Goal: Task Accomplishment & Management: Manage account settings

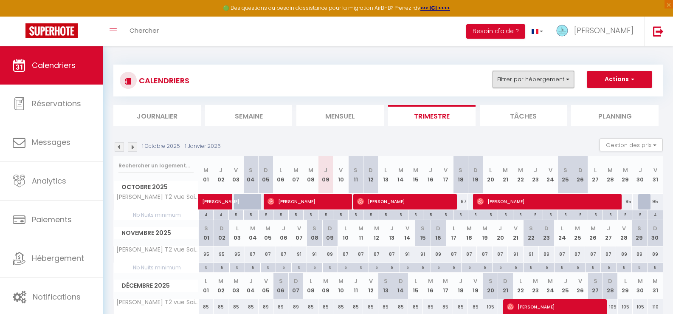
click at [531, 76] on button "Filtrer par hébergement" at bounding box center [532, 79] width 81 height 17
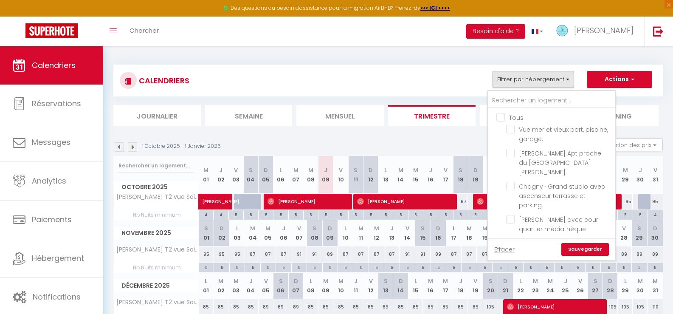
click at [501, 117] on input "Tous" at bounding box center [559, 116] width 127 height 8
checkbox input "true"
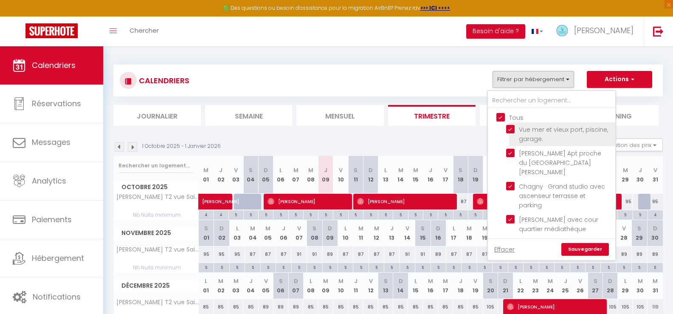
checkbox input "true"
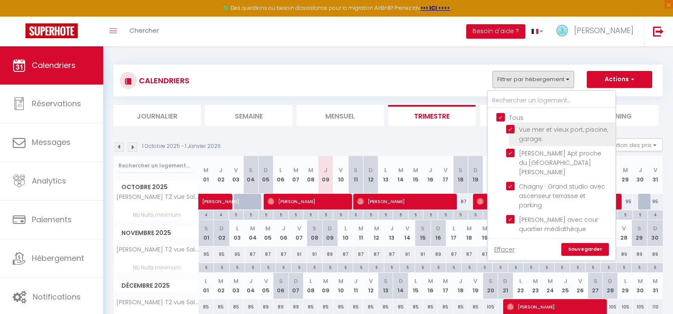
checkbox input "true"
click at [583, 248] on link "Sauvegarder" at bounding box center [585, 249] width 48 height 13
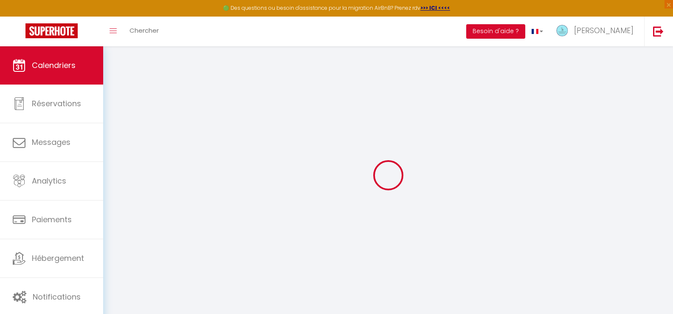
select select "0"
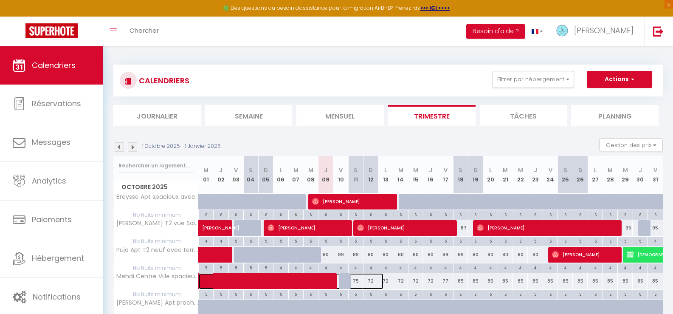
click at [270, 281] on span at bounding box center [296, 281] width 176 height 16
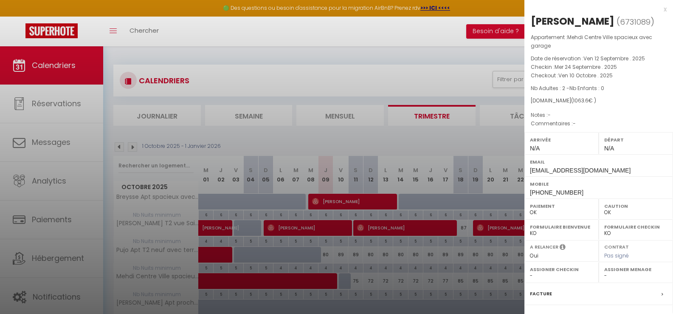
click at [416, 32] on div at bounding box center [336, 157] width 673 height 314
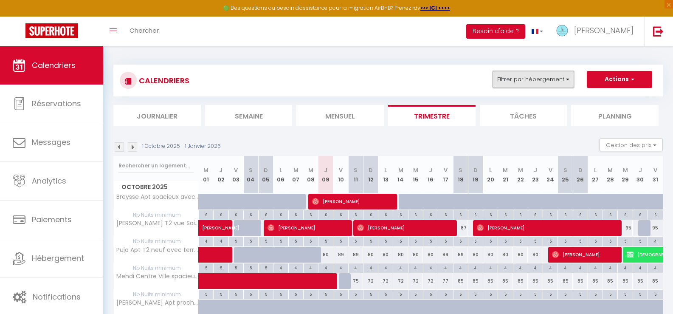
click at [534, 77] on button "Filtrer par hébergement" at bounding box center [532, 79] width 81 height 17
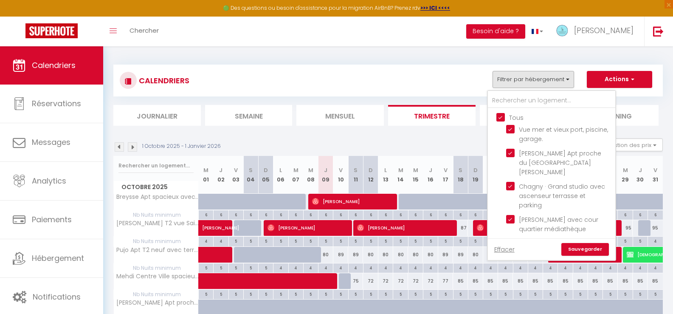
click at [500, 117] on input "Tous" at bounding box center [559, 116] width 127 height 8
checkbox input "false"
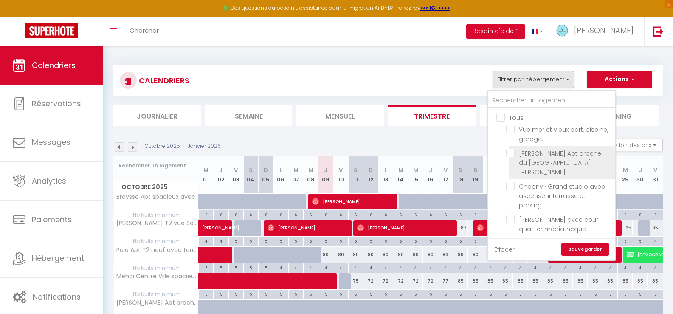
checkbox input "false"
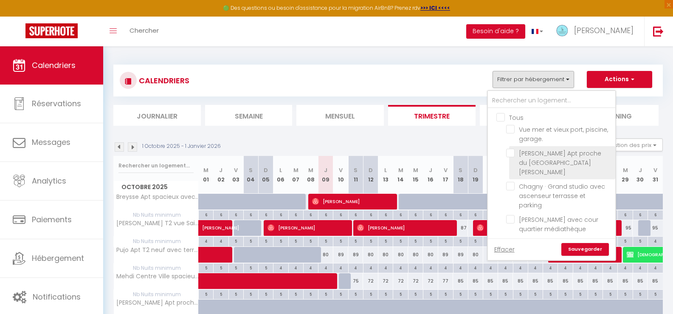
checkbox input "false"
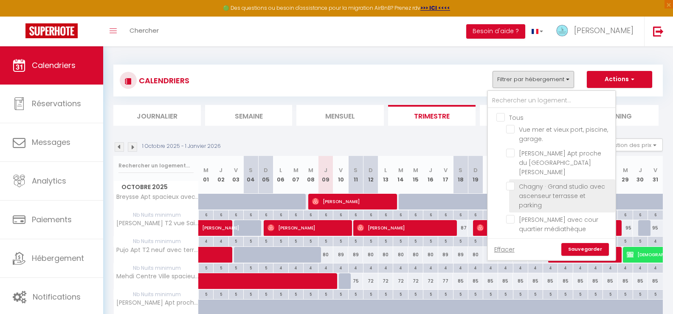
click at [510, 182] on input "Chagny · Grand studio avec ascenseur terrasse et parking" at bounding box center [559, 186] width 106 height 8
checkbox input "true"
click at [572, 247] on link "Sauvegarder" at bounding box center [585, 249] width 48 height 13
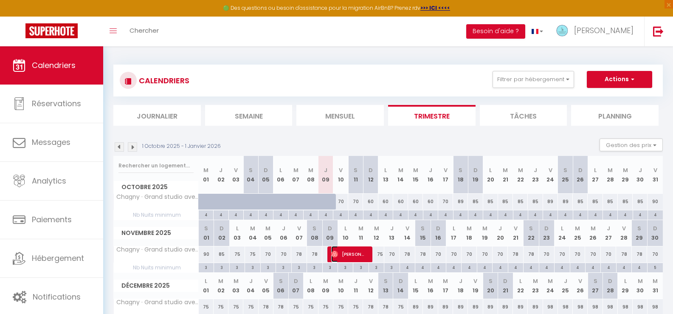
click at [346, 252] on span "[PERSON_NAME]" at bounding box center [348, 254] width 35 height 16
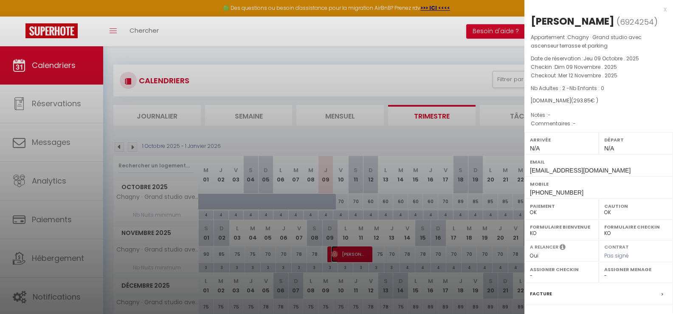
scroll to position [90, 0]
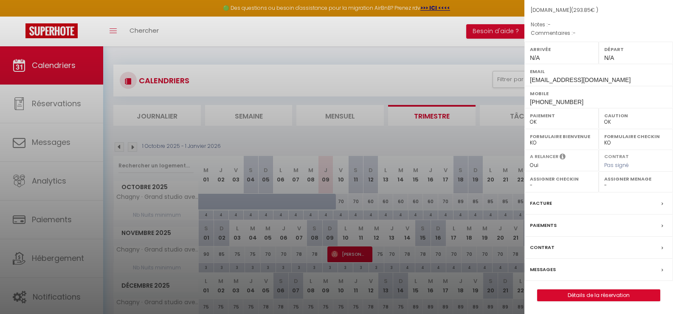
click at [541, 270] on label "Messages" at bounding box center [543, 269] width 26 height 9
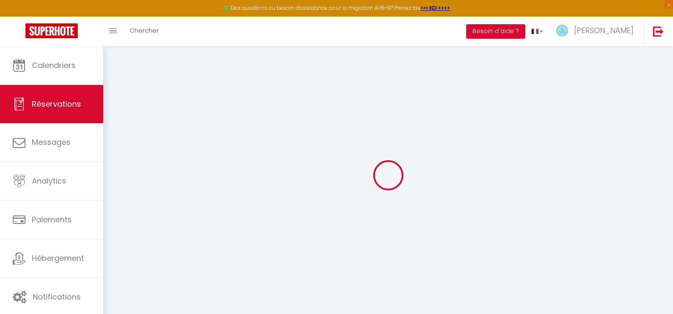
select select
checkbox input "false"
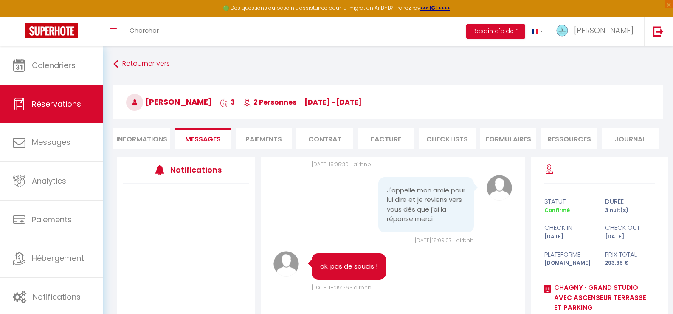
click at [139, 132] on li "Informations" at bounding box center [141, 138] width 57 height 21
select select
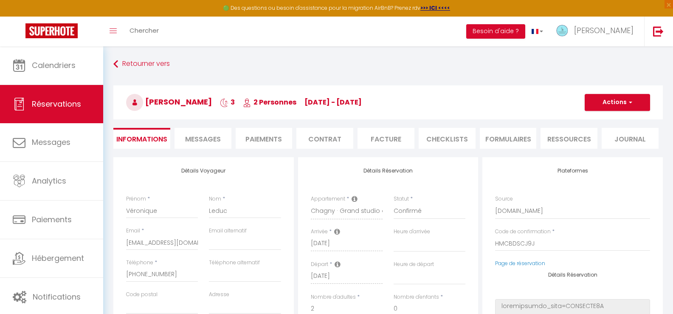
click at [203, 136] on span "Messages" at bounding box center [203, 139] width 36 height 10
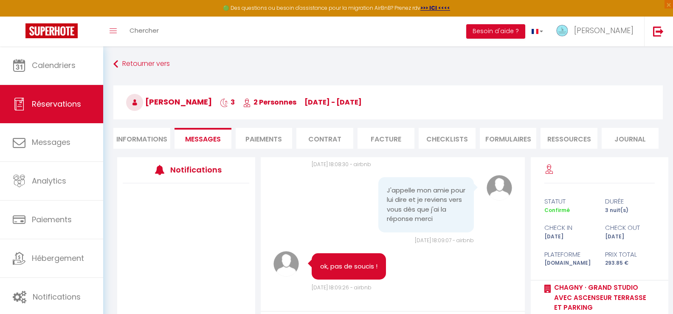
click at [257, 138] on li "Paiements" at bounding box center [264, 138] width 57 height 21
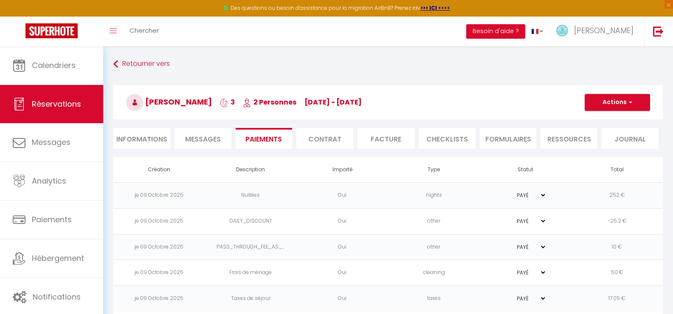
click at [324, 134] on li "Contrat" at bounding box center [324, 138] width 57 height 21
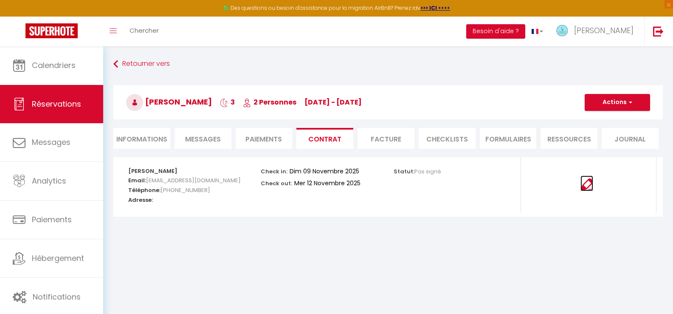
click at [590, 182] on img at bounding box center [586, 184] width 13 height 13
click at [192, 139] on span "Messages" at bounding box center [203, 139] width 36 height 10
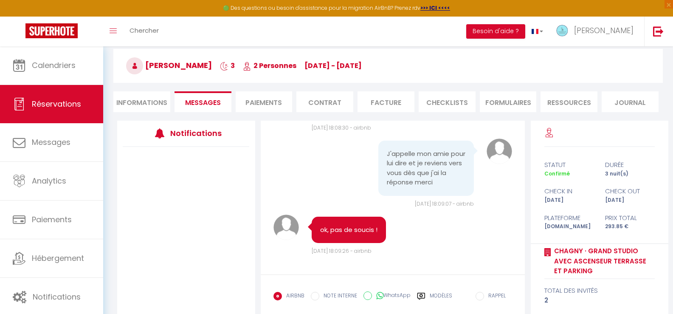
scroll to position [83, 0]
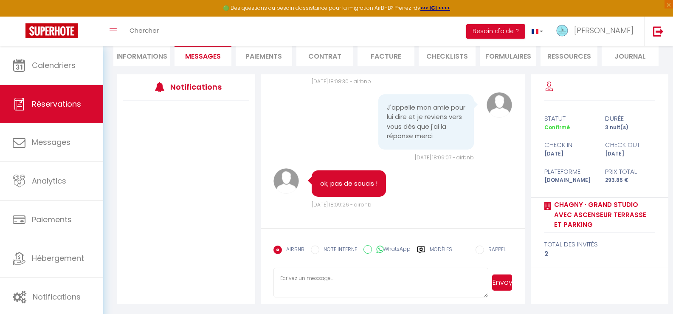
click at [296, 280] on textarea at bounding box center [380, 282] width 215 height 30
type textarea "L"
type textarea "MErci pour votre réservation ! je vous envoie les instructions d'accès 2 jours …"
click at [503, 281] on button "Envoyer" at bounding box center [502, 282] width 20 height 16
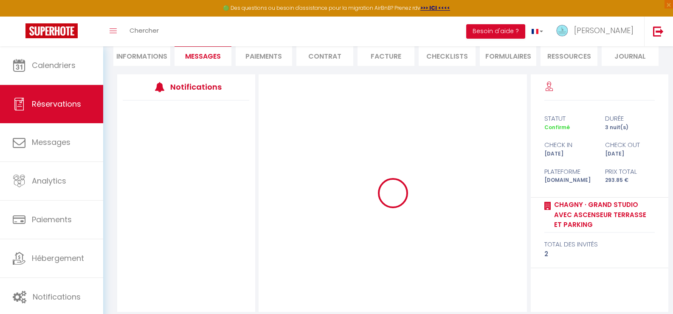
scroll to position [0, 0]
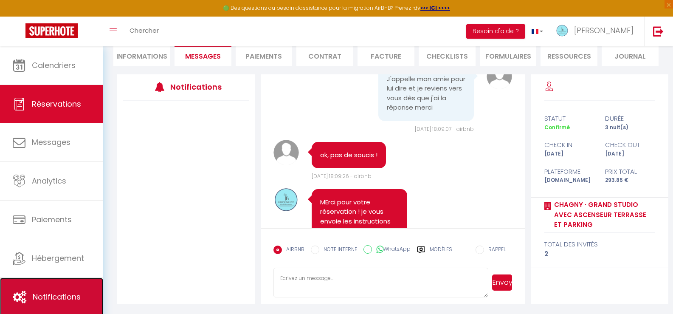
click at [46, 289] on link "Notifications" at bounding box center [51, 297] width 103 height 38
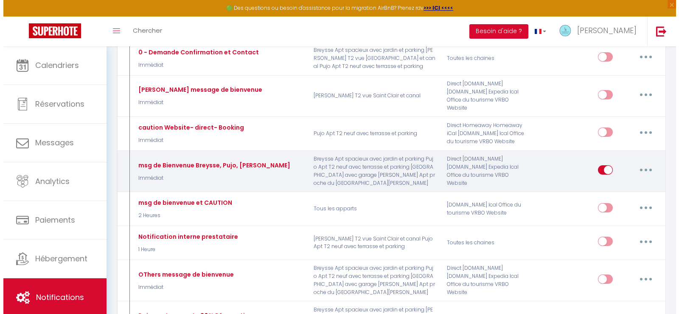
scroll to position [127, 0]
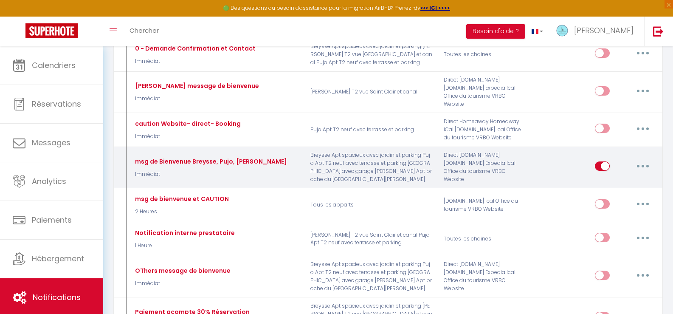
click at [642, 167] on icon "button" at bounding box center [642, 166] width 3 height 3
click at [605, 192] on link "Editer" at bounding box center [620, 185] width 63 height 14
type input "msg de Bienvenue Breysse, Pujo, [PERSON_NAME]"
select select "Immédiat"
select select
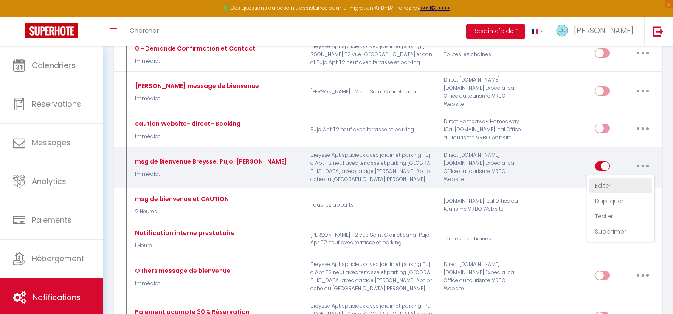
checkbox input "true"
checkbox input "false"
radio input "true"
type input "Merci pour votre réservation"
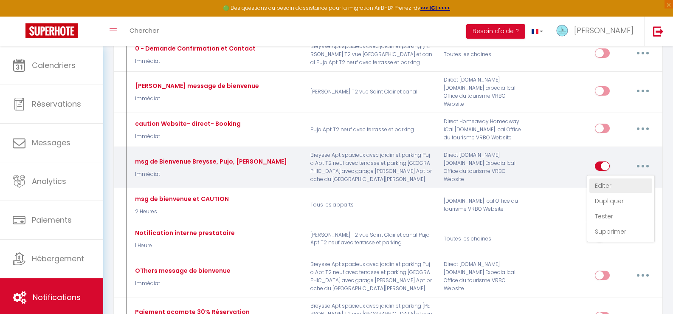
checkbox input "false"
checkbox input "true"
checkbox input "false"
checkbox input "true"
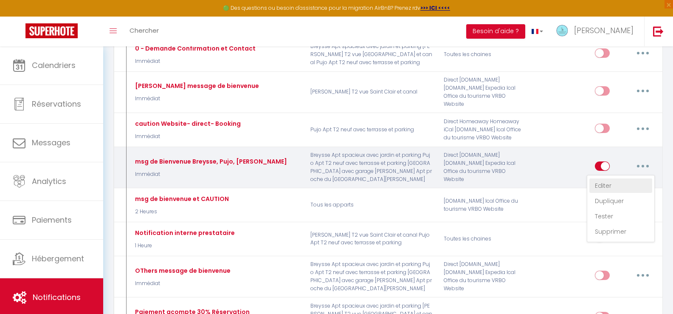
checkbox input "true"
checkbox input "false"
checkbox input "true"
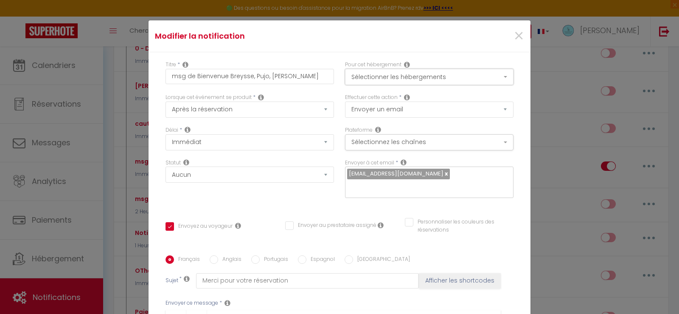
click at [375, 78] on button "Sélectionner les hébergements" at bounding box center [429, 77] width 169 height 16
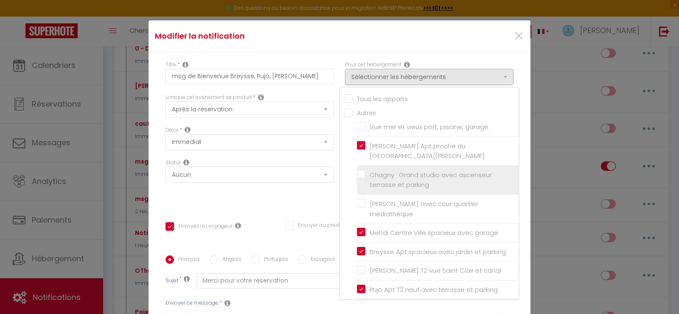
click at [365, 170] on label "Chagny · Grand studio avec ascenseur terrasse et parking" at bounding box center [439, 180] width 148 height 20
click at [358, 175] on input "Chagny · Grand studio avec ascenseur terrasse et parking" at bounding box center [438, 179] width 162 height 8
checkbox input "true"
checkbox input "false"
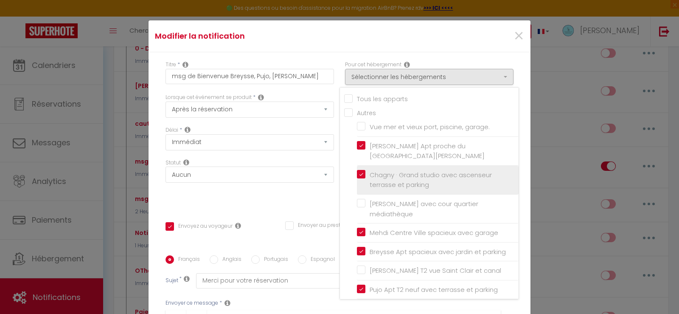
checkbox input "false"
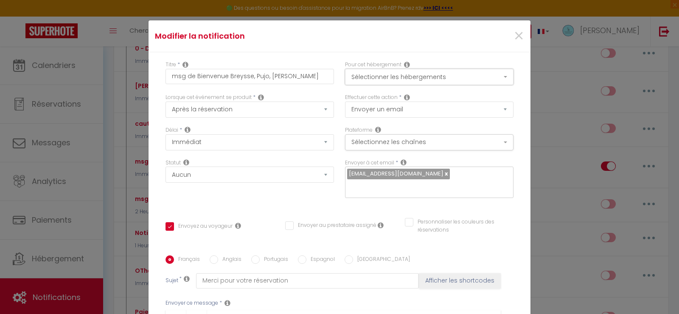
click at [378, 74] on button "Sélectionner les hébergements" at bounding box center [429, 77] width 169 height 16
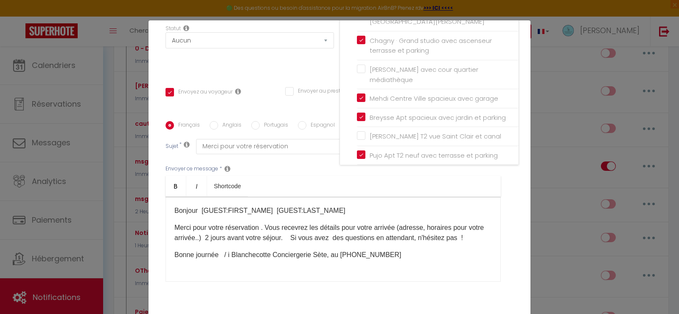
scroll to position [171, 0]
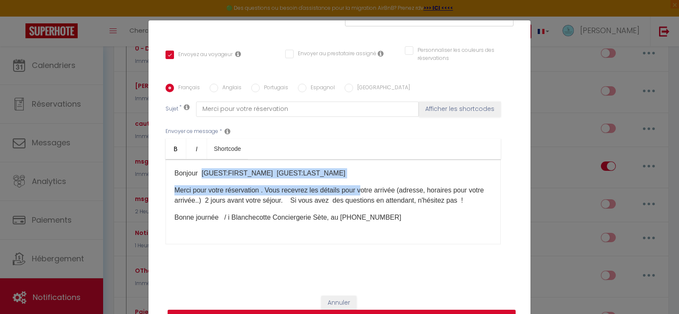
drag, startPoint x: 199, startPoint y: 175, endPoint x: 359, endPoint y: 179, distance: 160.5
click at [359, 179] on div "Bonjour [GUEST:FIRST_NAME]​ ​​​​ [GUEST:LAST_NAME]​ Merci pour votre réservatio…" at bounding box center [333, 201] width 335 height 85
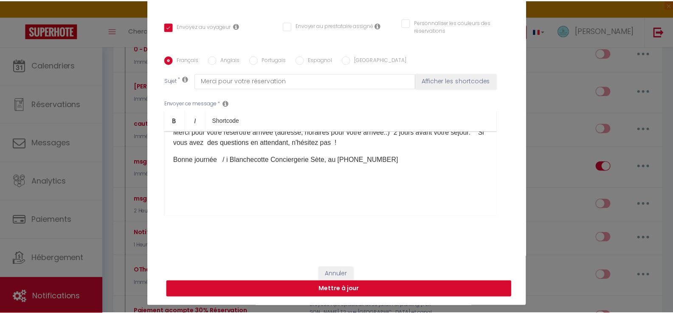
scroll to position [40, 0]
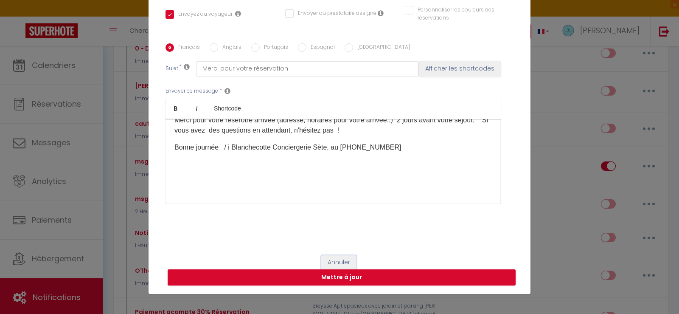
click at [326, 262] on button "Annuler" at bounding box center [338, 262] width 35 height 14
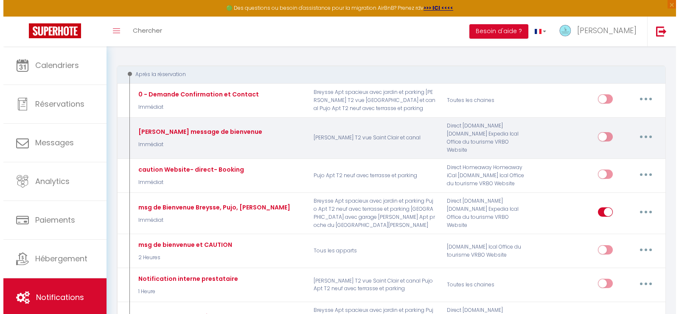
scroll to position [127, 0]
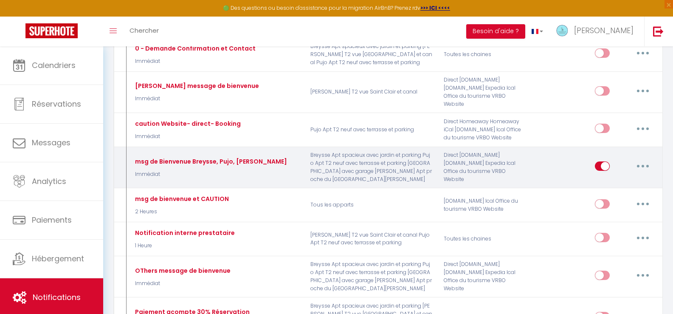
click at [645, 173] on button "button" at bounding box center [643, 166] width 24 height 14
click at [608, 191] on link "Editer" at bounding box center [620, 185] width 63 height 14
checkbox input "true"
checkbox input "false"
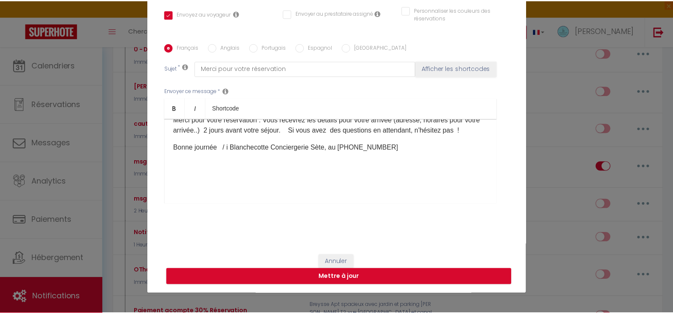
scroll to position [0, 0]
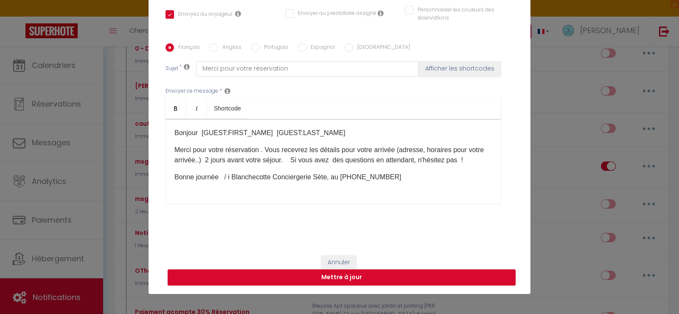
click at [342, 150] on p "Merci pour votre réservation . Vous recevrez les détails pour votre arrivée (ad…" at bounding box center [333, 155] width 318 height 20
click at [463, 152] on p "Merci pour votre réservation . Vous recevrez les détails de votre réservation :…" at bounding box center [333, 155] width 318 height 20
click at [342, 150] on p "Merci pour votre réservation . Vous recevrez les détails de votre réservation :…" at bounding box center [333, 155] width 318 height 20
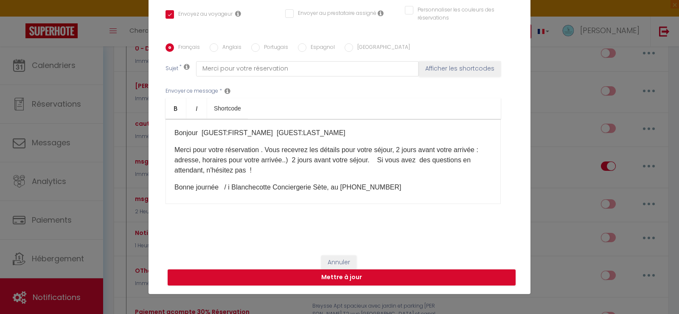
click at [253, 160] on p "Merci pour votre réservation . Vous recevrez les détails pour votre séjour, 2 j…" at bounding box center [333, 160] width 318 height 31
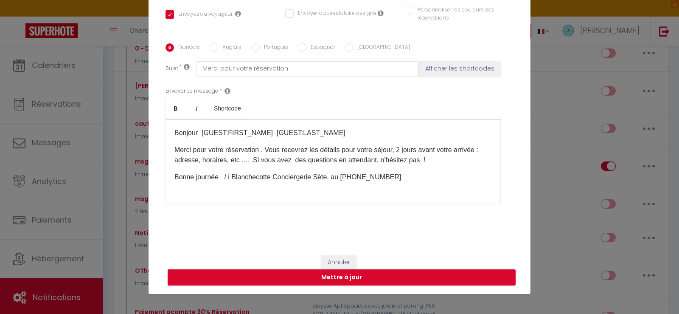
click at [273, 176] on p "Bonne journée / i Blanchecotte Conciergerie Sète, au [PHONE_NUMBER]" at bounding box center [333, 177] width 318 height 10
click at [329, 174] on p "Bonne journée / i Blanchecotte "Conciergerie Sète, au [PHONE_NUMBER]" at bounding box center [333, 177] width 318 height 10
click at [407, 189] on p at bounding box center [333, 194] width 318 height 10
click at [324, 276] on button "Mettre à jour" at bounding box center [342, 277] width 348 height 16
checkbox input "true"
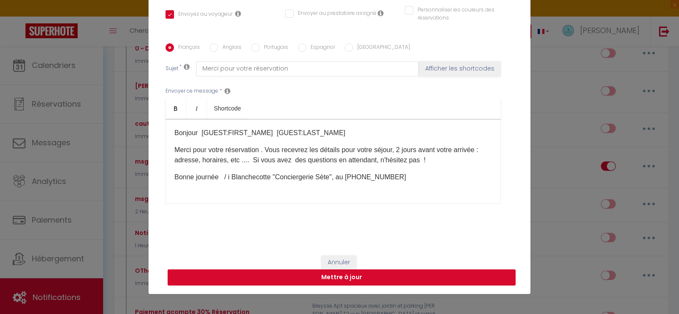
checkbox input "false"
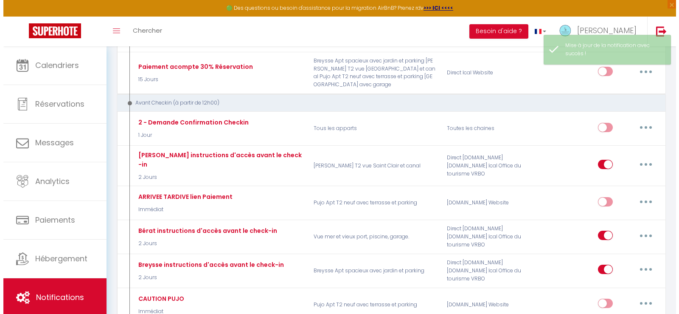
scroll to position [382, 0]
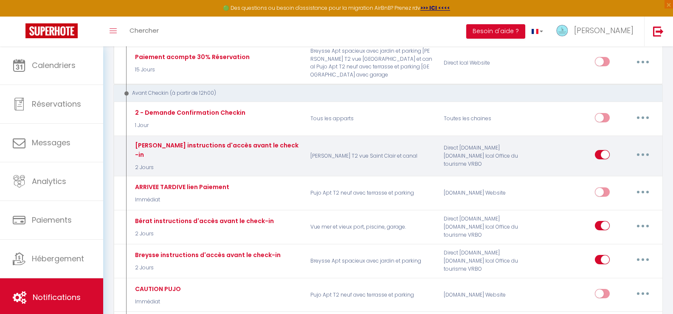
click at [639, 154] on button "button" at bounding box center [643, 155] width 24 height 14
click at [606, 195] on link "Dupliquer" at bounding box center [620, 189] width 63 height 14
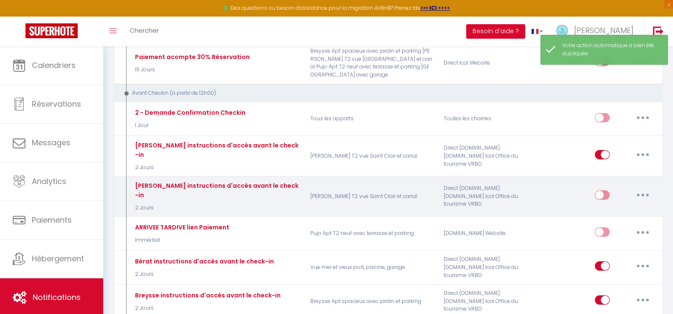
click at [642, 194] on icon "button" at bounding box center [642, 195] width 3 height 3
click at [605, 210] on link "Editer" at bounding box center [620, 214] width 63 height 14
type input "[PERSON_NAME] instructions d'accès avant le check-in"
checkbox input "false"
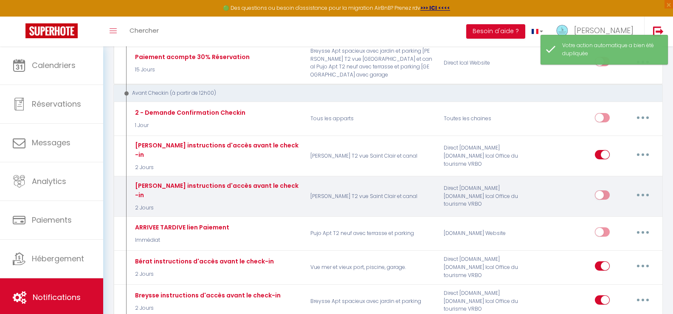
checkbox input "false"
checkbox input "true"
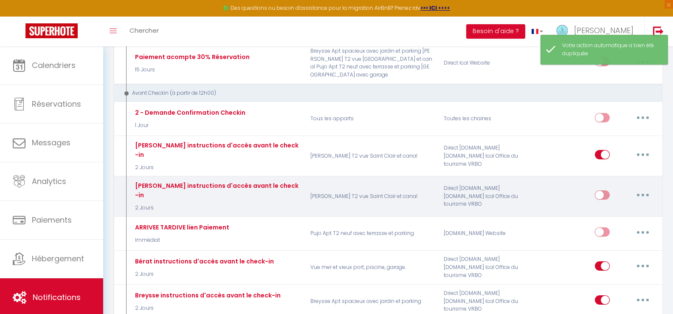
checkbox input "false"
select select "2 Jours"
select select "if_booking_is_paid"
checkbox input "true"
checkbox input "false"
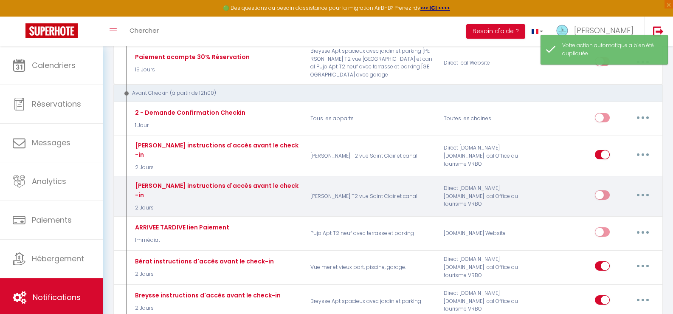
checkbox input "false"
radio input "true"
type input "instructions d'accès[RENTAL:NAME]"
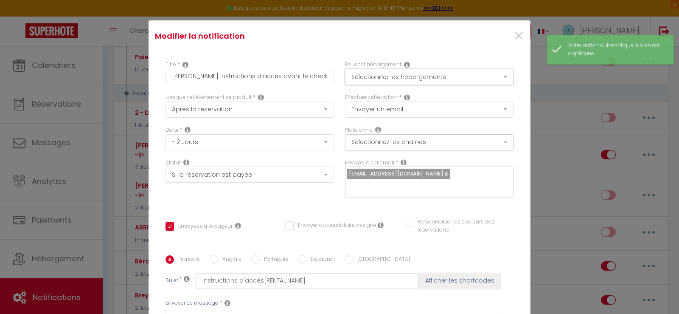
click at [373, 78] on button "Sélectionner les hébergements" at bounding box center [429, 77] width 169 height 16
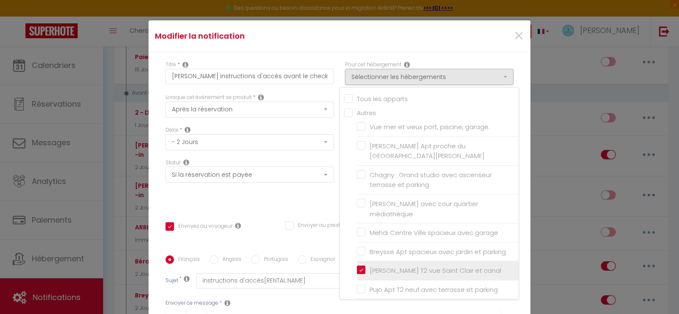
click at [357, 266] on input "[PERSON_NAME] T2 vue Saint Clair et canal" at bounding box center [438, 270] width 162 height 8
checkbox input "false"
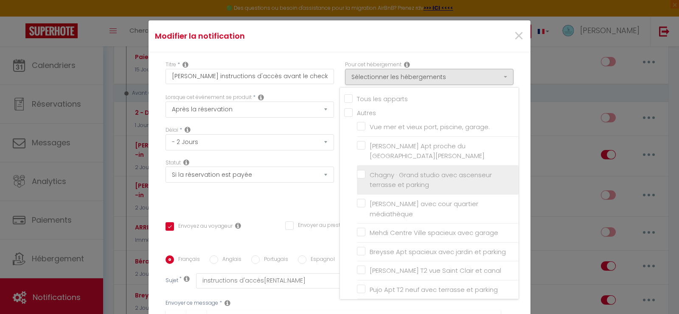
click at [357, 175] on input "Chagny · Grand studio avec ascenseur terrasse et parking" at bounding box center [438, 179] width 162 height 8
checkbox input "true"
checkbox input "false"
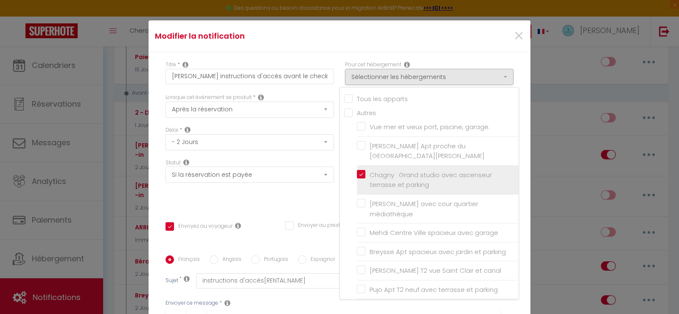
checkbox input "false"
checkbox input "true"
checkbox input "false"
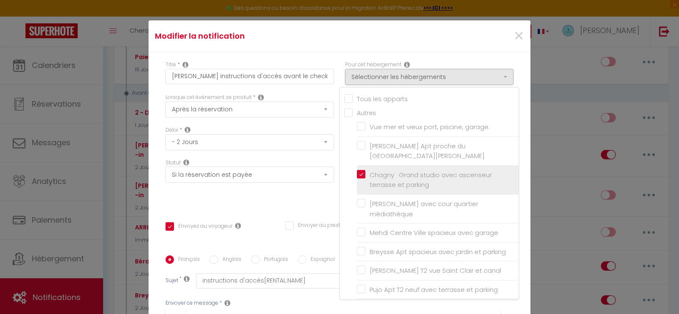
checkbox input "false"
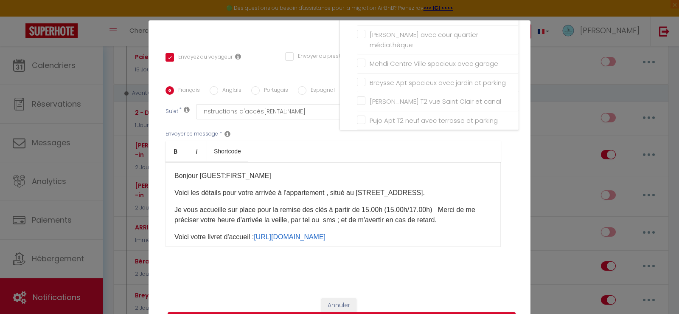
scroll to position [170, 0]
click at [360, 192] on p "Voici les détails pour votre arrivée à l'appartement , situé au [STREET_ADDRESS…" at bounding box center [333, 192] width 318 height 10
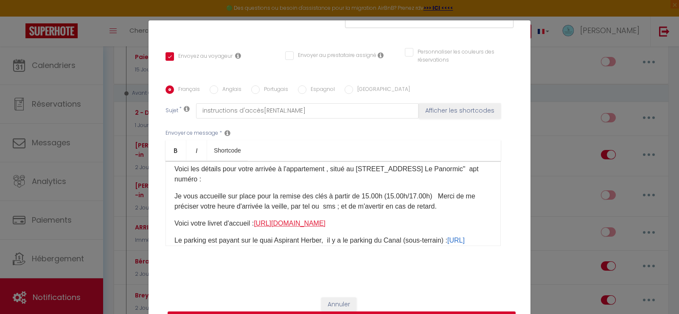
scroll to position [42, 0]
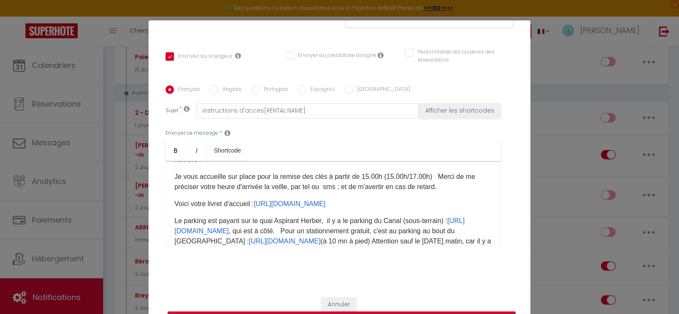
drag, startPoint x: 257, startPoint y: 203, endPoint x: 348, endPoint y: 201, distance: 90.9
click at [348, 201] on p "Voici votre livret d'accueil : [URL][DOMAIN_NAME] ​​​" at bounding box center [333, 204] width 318 height 10
click at [171, 221] on div "Bonjour [GUEST:FIRST_NAME] Voici les détails pour votre arrivée à l'appartement…" at bounding box center [333, 203] width 335 height 85
click at [205, 218] on p "Le parking est payant sur le quai Aspirant Herber, il y a le parking du Canal (…" at bounding box center [333, 236] width 318 height 41
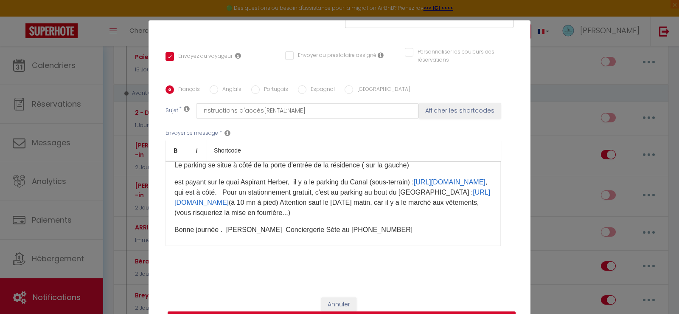
scroll to position [79, 0]
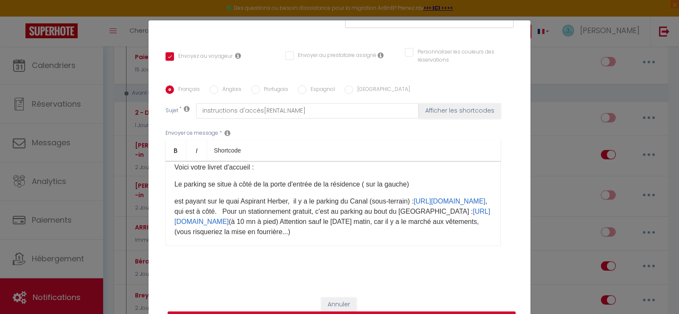
drag, startPoint x: 170, startPoint y: 195, endPoint x: 460, endPoint y: 232, distance: 292.7
click at [460, 232] on div "Bonjour [GUEST:FIRST_NAME] Voici les détails pour votre arrivée à l'appartement…" at bounding box center [333, 203] width 335 height 85
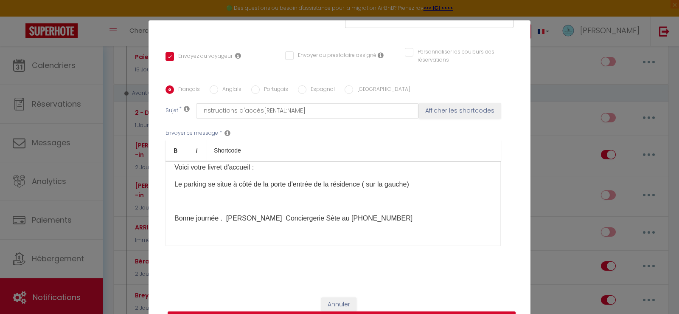
click at [184, 193] on div "Bonjour [GUEST:FIRST_NAME] Voici les détails pour votre arrivée à l'appartement…" at bounding box center [333, 203] width 335 height 85
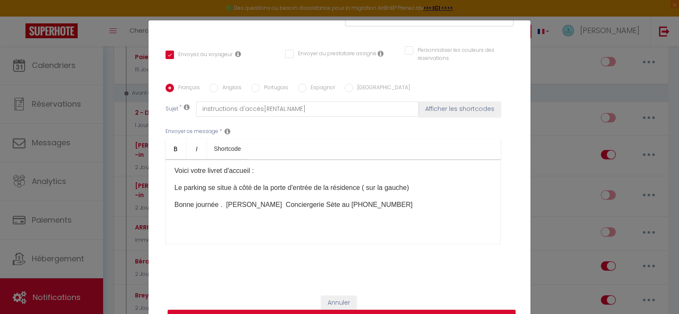
scroll to position [40, 0]
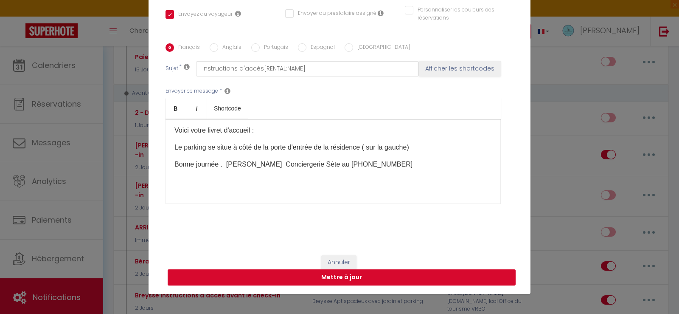
click at [329, 276] on button "Mettre à jour" at bounding box center [342, 277] width 348 height 16
checkbox input "true"
checkbox input "false"
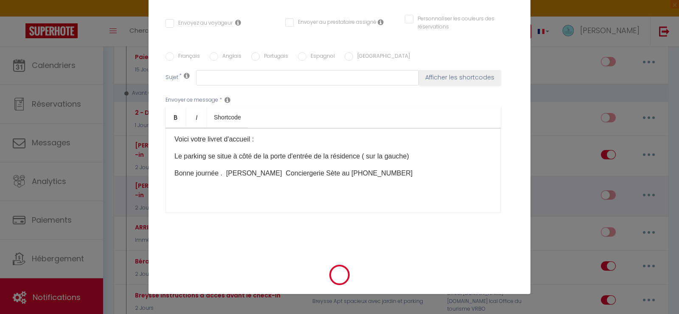
scroll to position [0, 0]
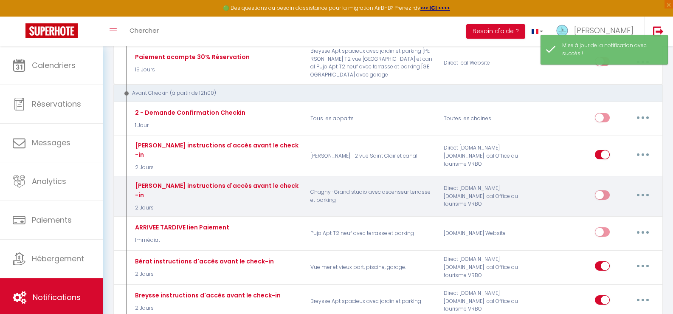
click at [641, 193] on button "button" at bounding box center [643, 195] width 24 height 14
click at [607, 210] on link "Editer" at bounding box center [620, 214] width 63 height 14
type input "[PERSON_NAME] instructions d'accès avant le check-in"
select select "2 Jours"
select select "if_booking_is_paid"
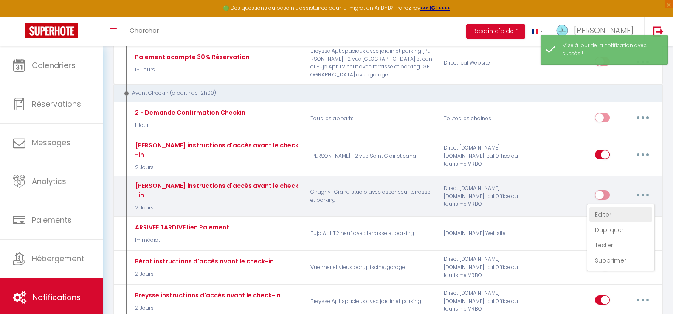
checkbox input "true"
checkbox input "false"
radio input "true"
type input "instructions d'accès[RENTAL:NAME]"
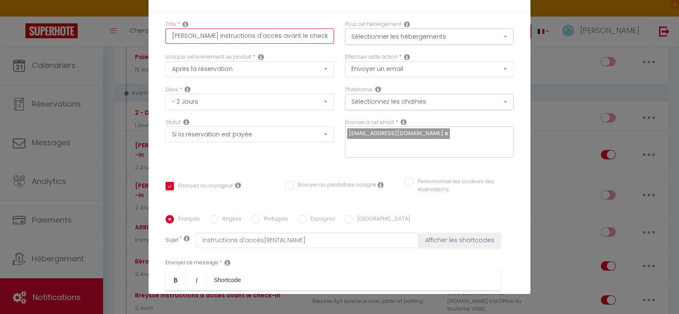
drag, startPoint x: 184, startPoint y: 35, endPoint x: 152, endPoint y: 32, distance: 32.0
click at [152, 32] on div "Titre * [PERSON_NAME] instructions d'accès avant le check-in Pour cet hébergeme…" at bounding box center [340, 215] width 382 height 406
type input "C instructions d'accès avant le check-in"
checkbox input "true"
checkbox input "false"
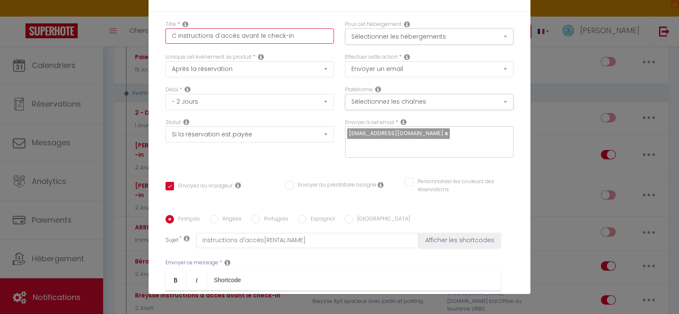
checkbox input "false"
type input "Ch instructions d'accès avant le check-in"
checkbox input "true"
checkbox input "false"
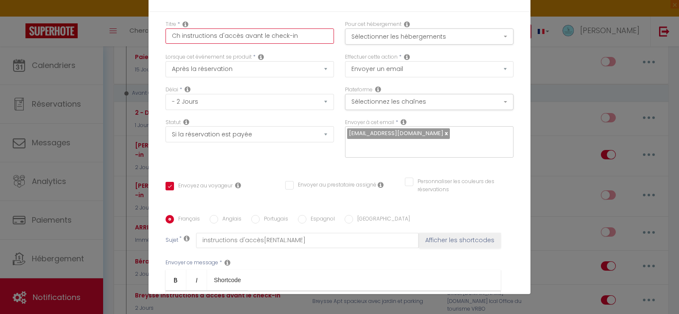
type input "Cha instructions d'accès avant le check-in"
checkbox input "true"
checkbox input "false"
type input "Chag instructions d'accès avant le check-in"
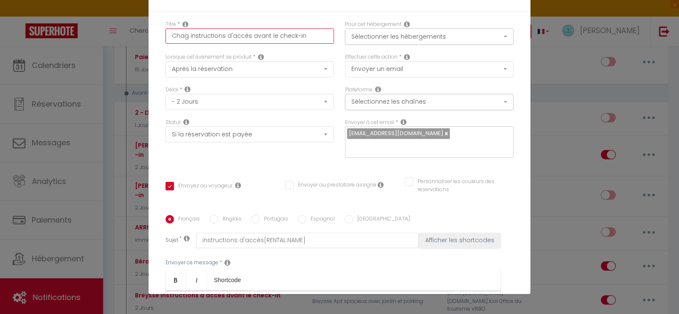
checkbox input "true"
checkbox input "false"
type input "Chagn instructions d'accès avant le check-in"
checkbox input "true"
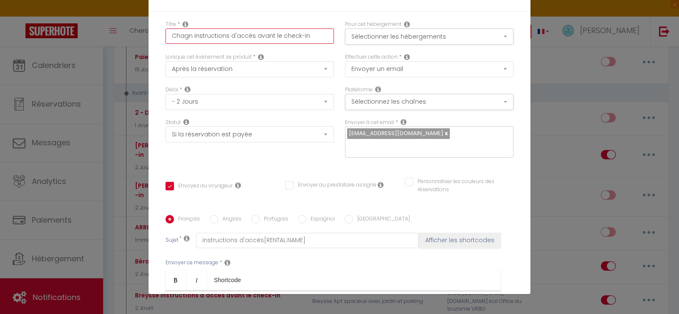
checkbox input "false"
type input "Chagny instructions d'accès avant le check-in"
checkbox input "true"
checkbox input "false"
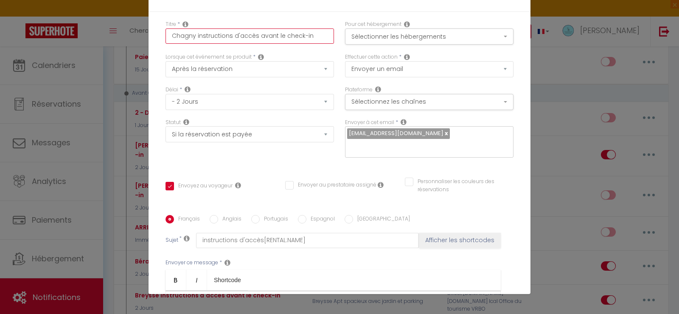
checkbox input "false"
type input "Chagny instructions d'accès avant le check-in"
checkbox input "true"
checkbox input "false"
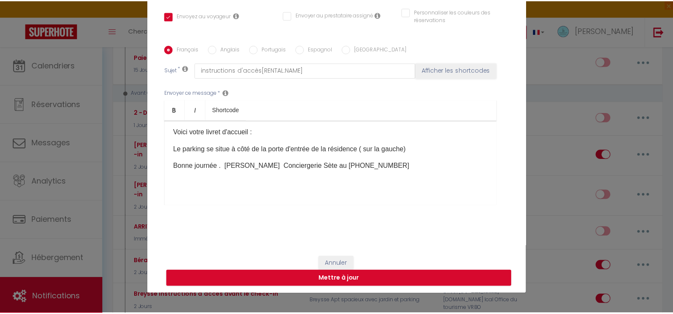
scroll to position [171, 0]
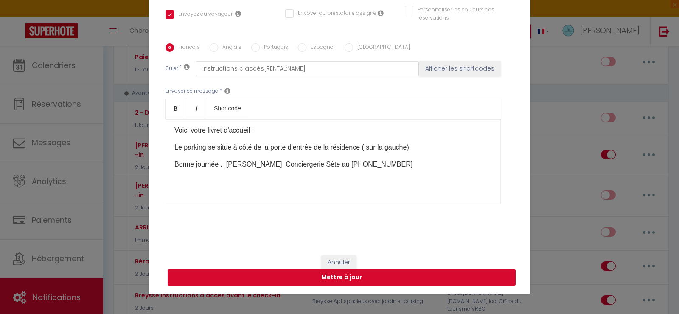
type input "Chagny instructions d'accès avant le check-in"
click at [333, 276] on button "Mettre à jour" at bounding box center [342, 277] width 348 height 16
checkbox input "true"
checkbox input "false"
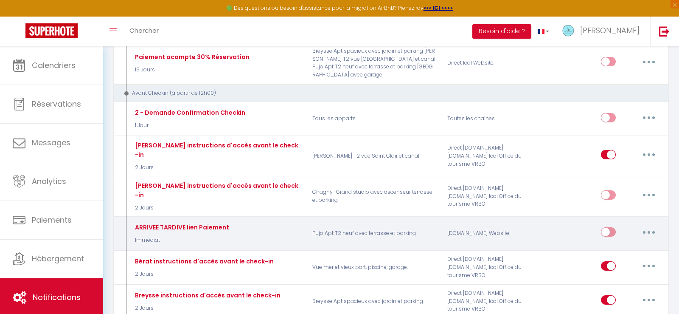
checkbox input "true"
checkbox input "false"
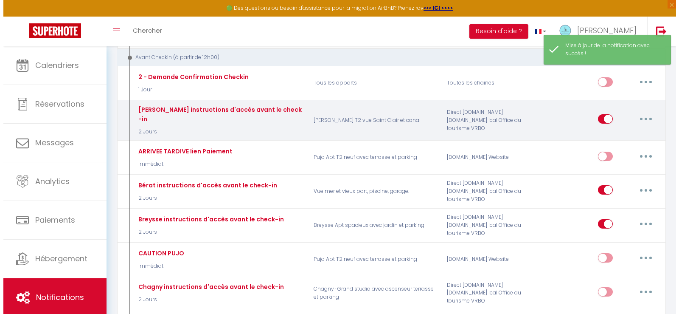
scroll to position [467, 0]
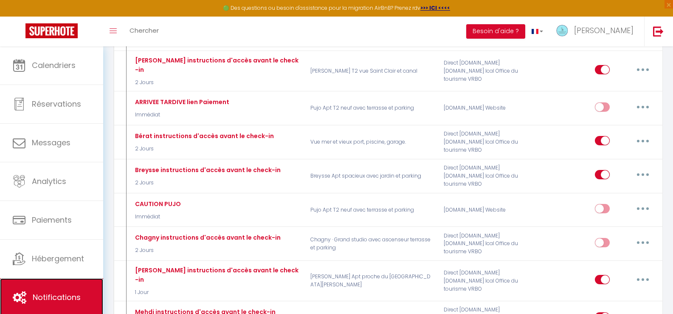
click at [49, 293] on span "Notifications" at bounding box center [57, 297] width 48 height 11
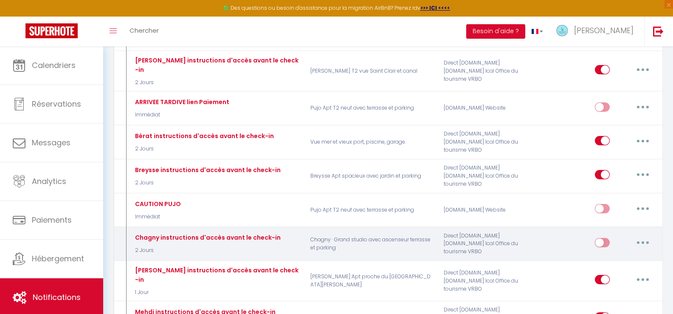
click at [642, 242] on icon "button" at bounding box center [642, 242] width 3 height 3
click at [600, 260] on link "Editer" at bounding box center [620, 261] width 63 height 14
type input "Chagny instructions d'accès avant le check-in"
select select "2 Jours"
select select "if_booking_is_paid"
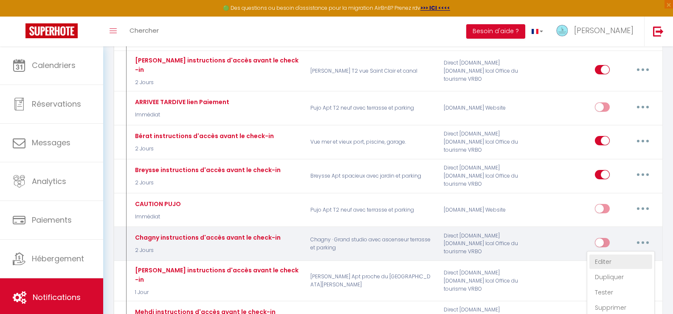
checkbox input "true"
checkbox input "false"
radio input "true"
type input "instructions d'accès[RENTAL:NAME]"
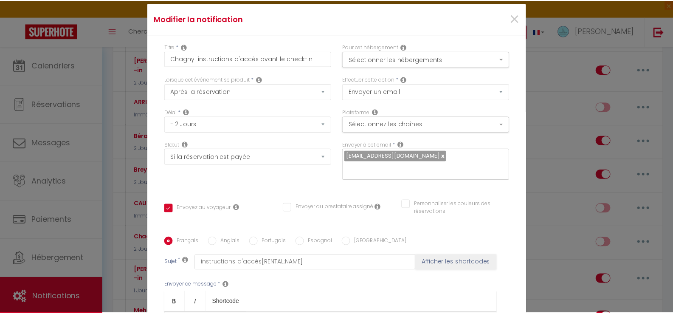
scroll to position [0, 0]
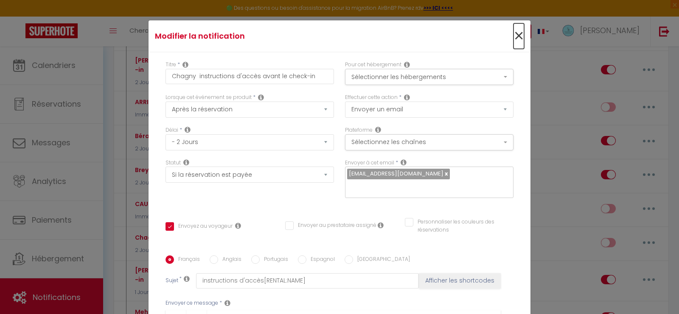
click at [514, 35] on span "×" at bounding box center [519, 35] width 11 height 25
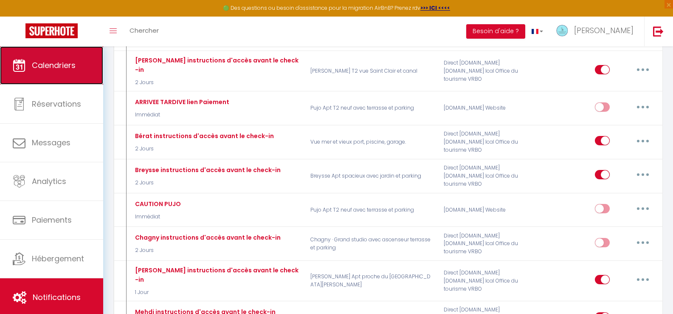
click at [51, 68] on span "Calendriers" at bounding box center [54, 65] width 44 height 11
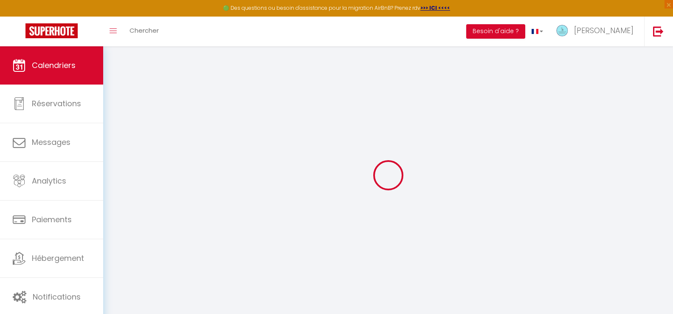
select select
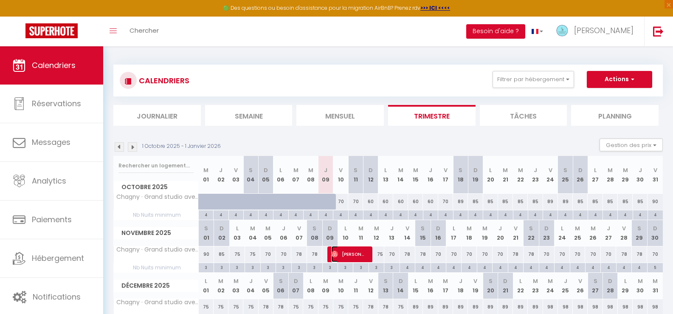
click at [351, 256] on span "[PERSON_NAME]" at bounding box center [348, 254] width 35 height 16
select select "OK"
select select "0"
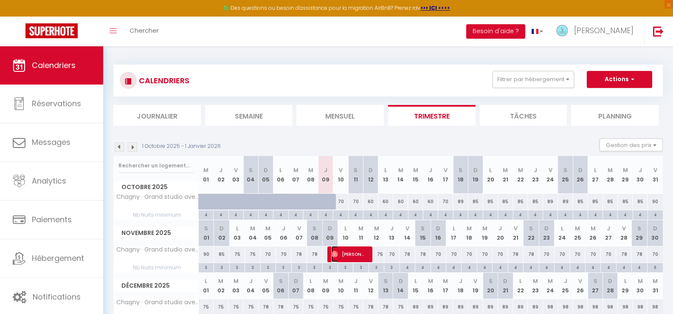
select select "1"
select select
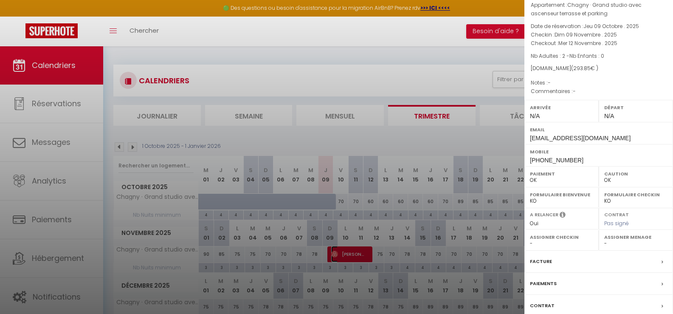
scroll to position [85, 0]
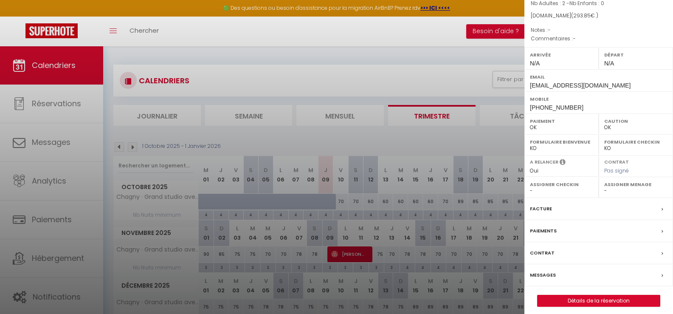
click at [547, 271] on label "Messages" at bounding box center [543, 274] width 26 height 9
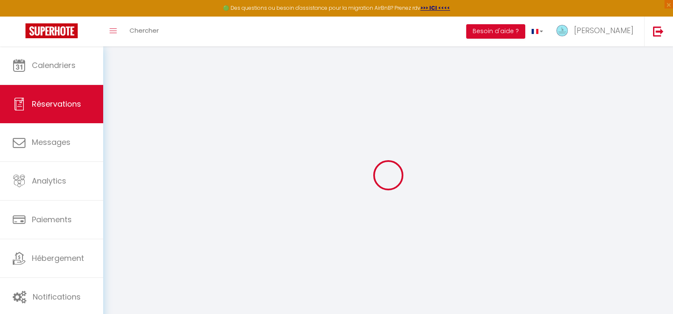
select select
checkbox input "false"
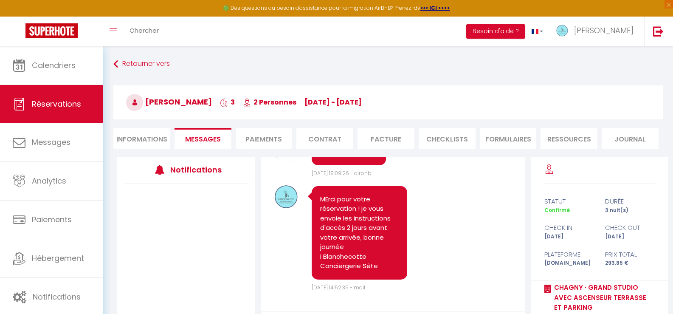
scroll to position [1464, 0]
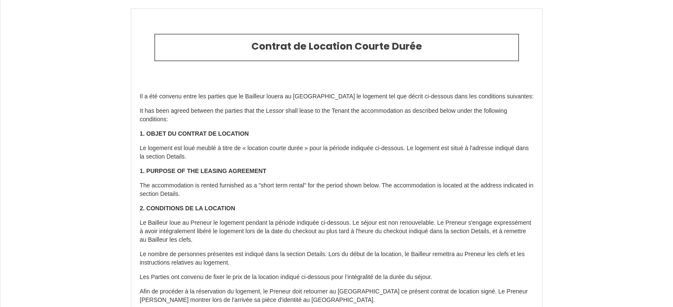
select select
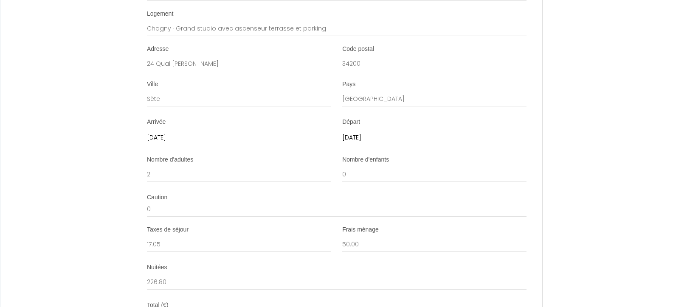
scroll to position [1740, 0]
